Goal: Information Seeking & Learning: Understand process/instructions

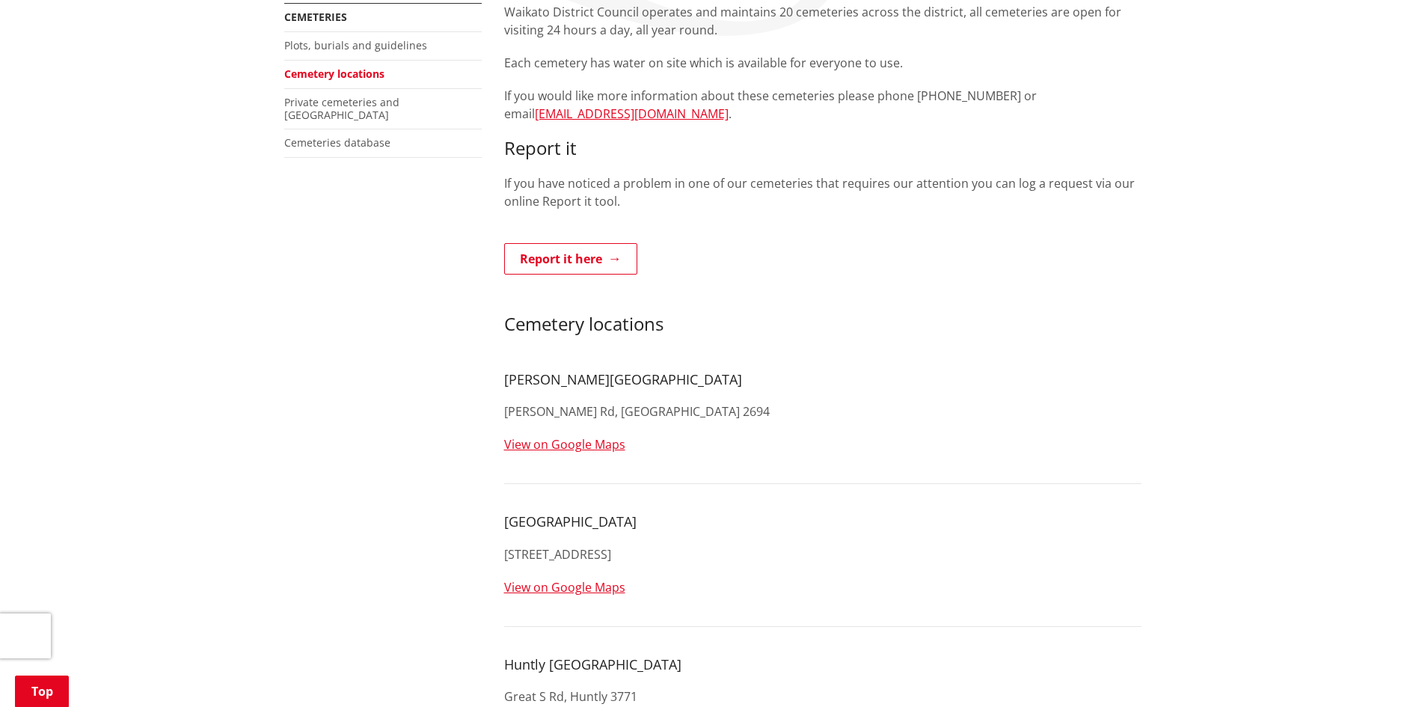
scroll to position [75, 0]
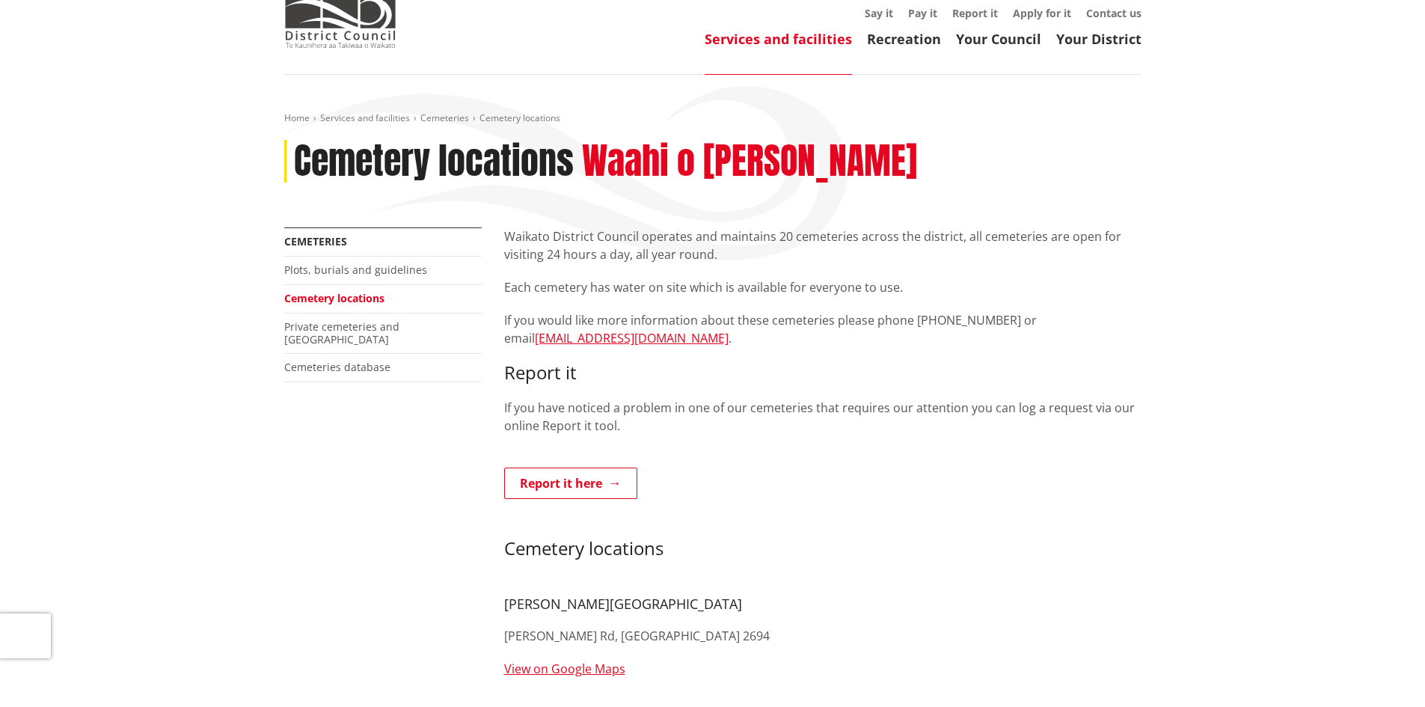
click at [361, 267] on link "Plots, burials and guidelines" at bounding box center [355, 270] width 143 height 14
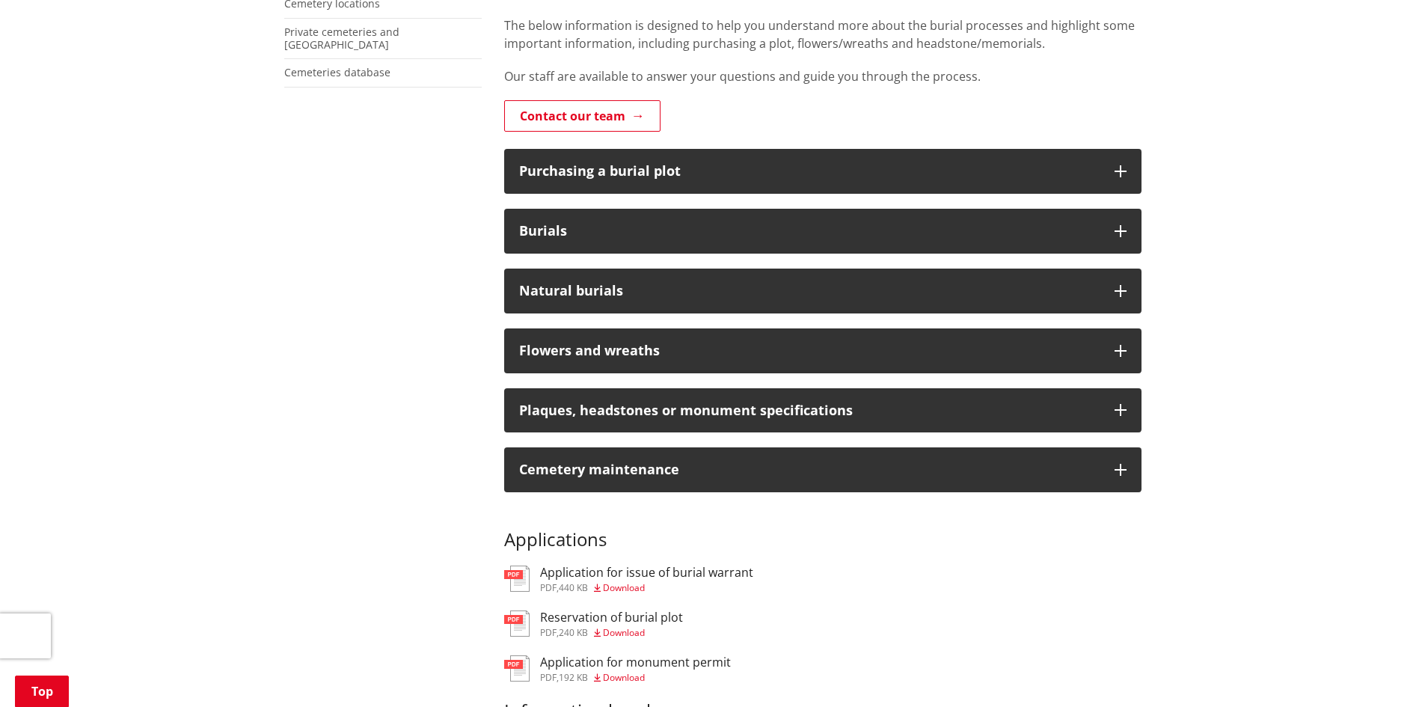
scroll to position [374, 0]
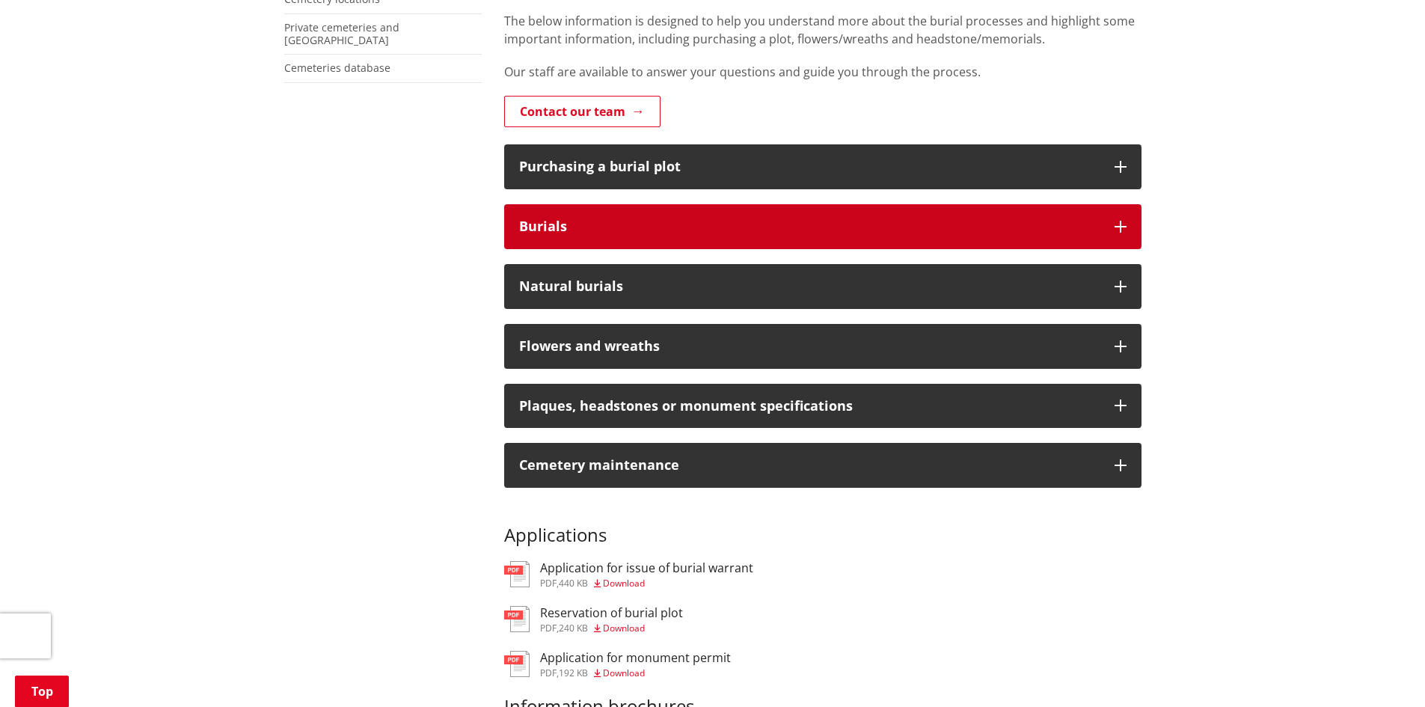
click at [640, 217] on button "Burials" at bounding box center [822, 226] width 637 height 45
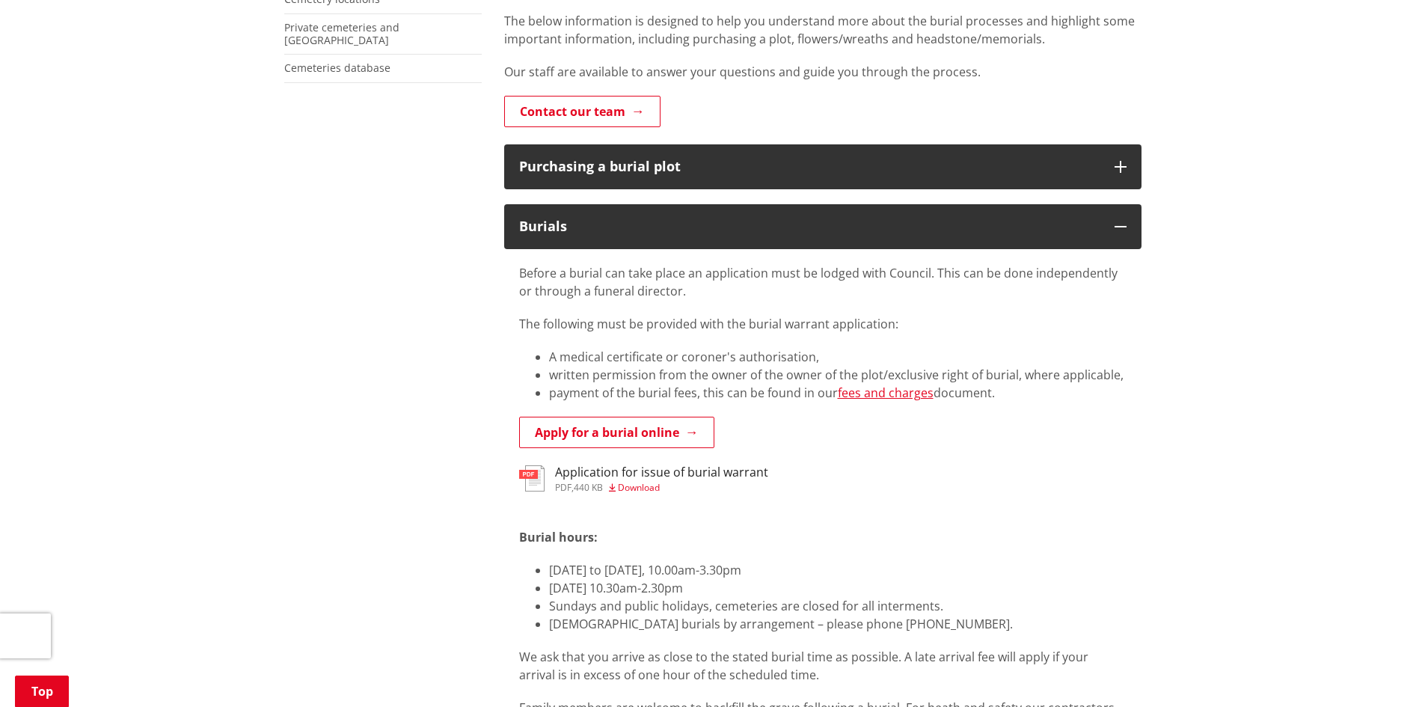
click at [772, 569] on li "Monday to Friday, 10.00am-3.30pm" at bounding box center [838, 570] width 578 height 18
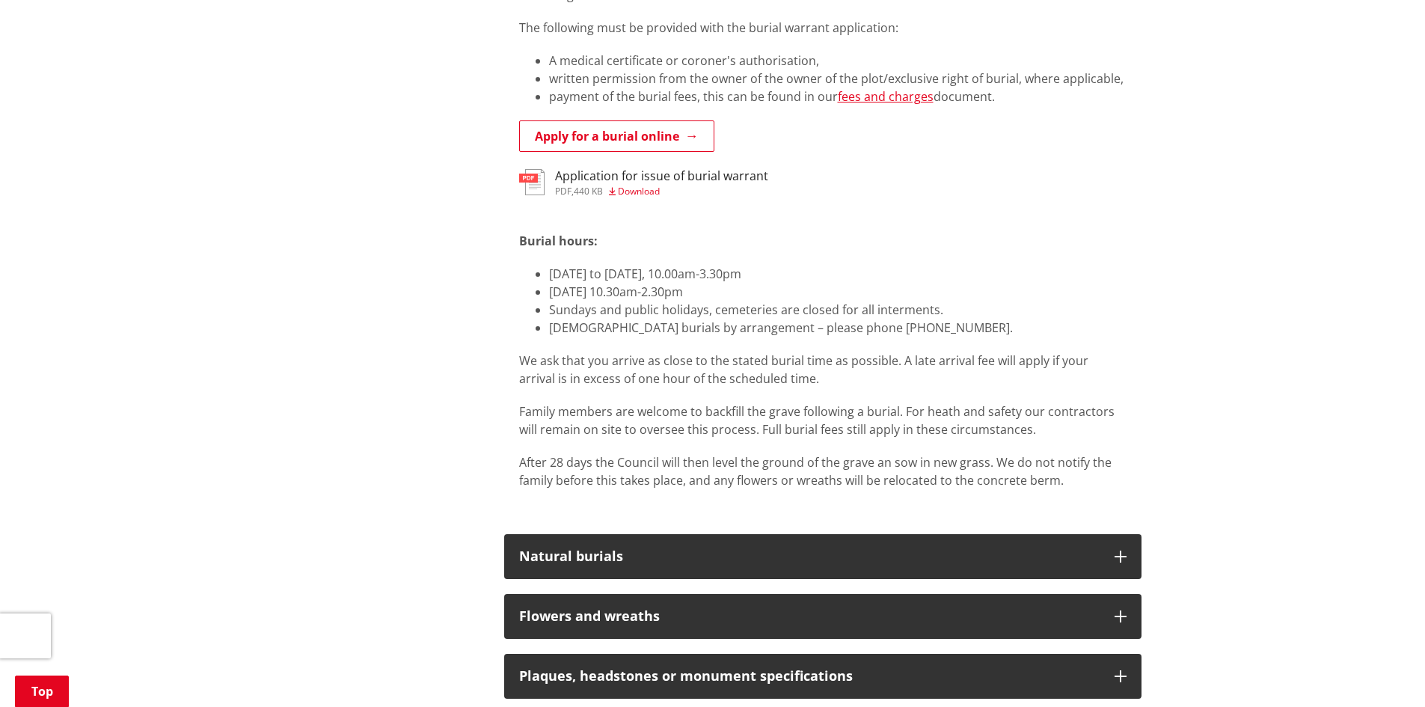
scroll to position [673, 0]
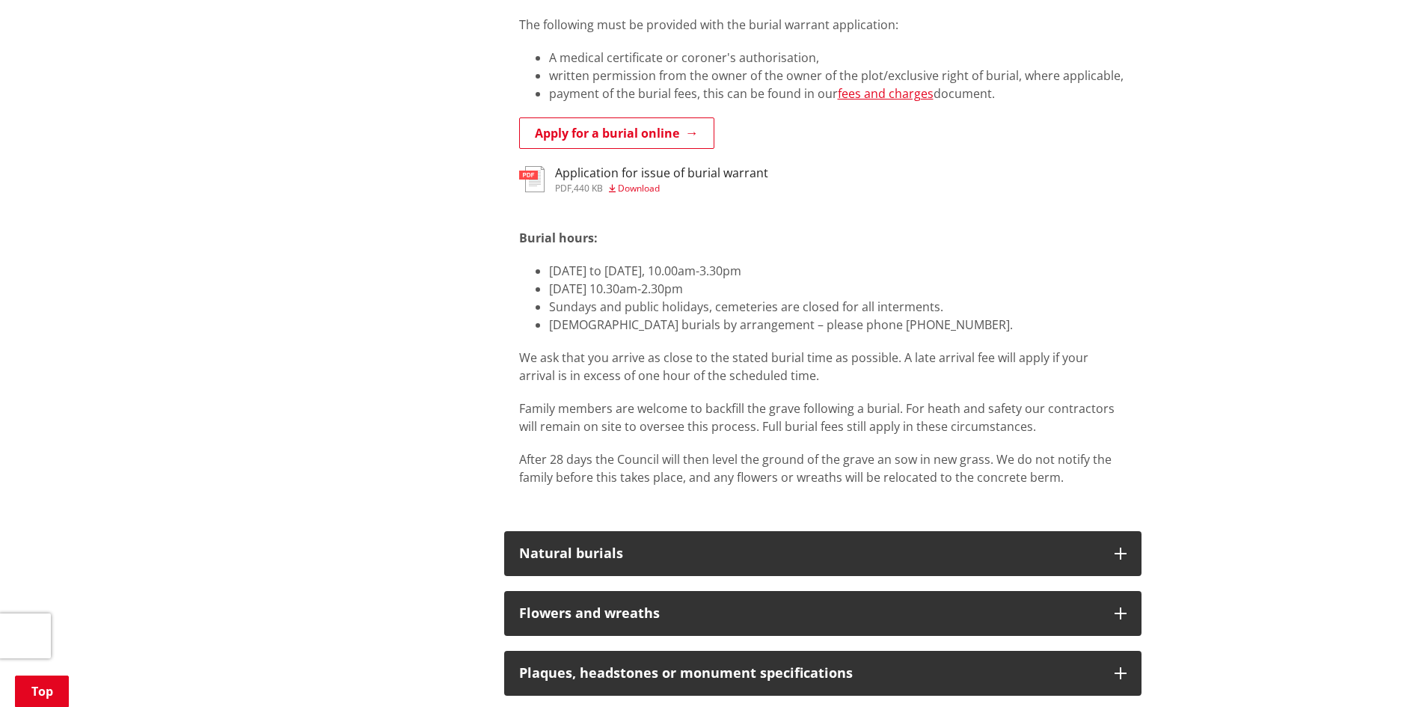
click at [741, 282] on li "Saturday 10.30am-2.30pm" at bounding box center [838, 289] width 578 height 18
